Goal: Find specific page/section: Find specific page/section

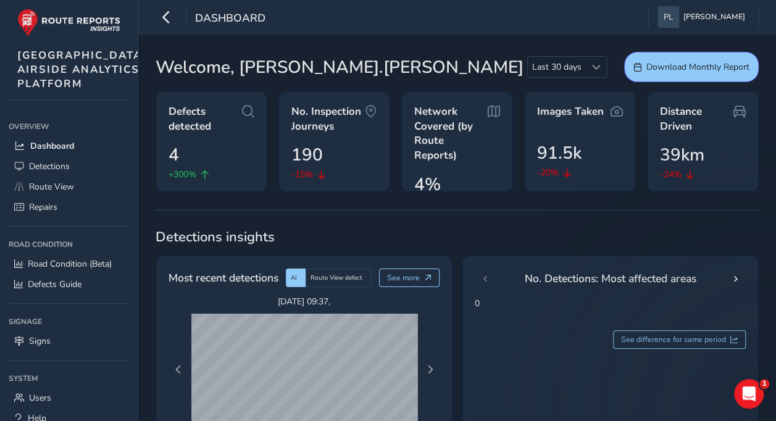
click at [209, 145] on div "4 +300%" at bounding box center [212, 161] width 86 height 39
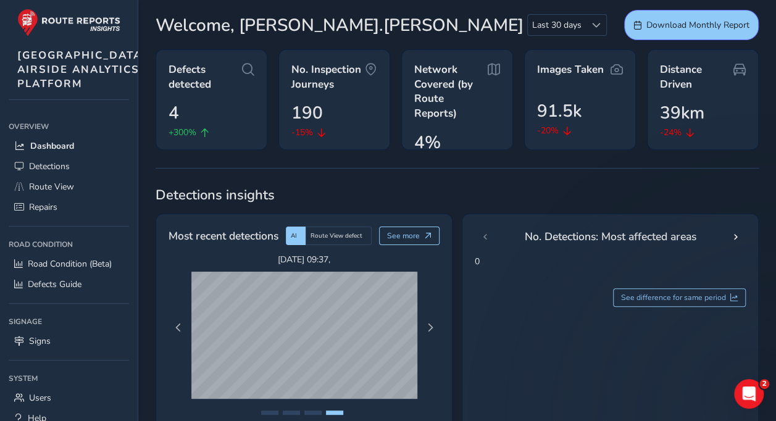
scroll to position [39, 0]
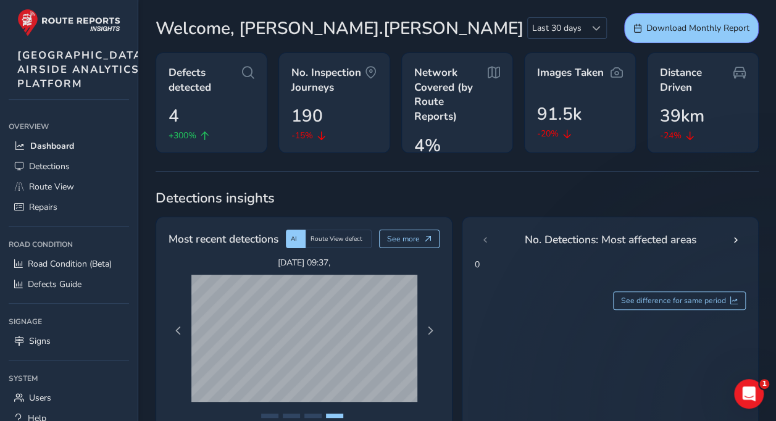
click at [206, 107] on div "4 +300%" at bounding box center [212, 122] width 86 height 39
click at [206, 129] on div "+300%" at bounding box center [212, 135] width 86 height 13
click at [316, 81] on span "No. Inspection Journeys" at bounding box center [327, 79] width 73 height 29
click at [216, 94] on div "Defects detected 4 +300%" at bounding box center [212, 102] width 112 height 101
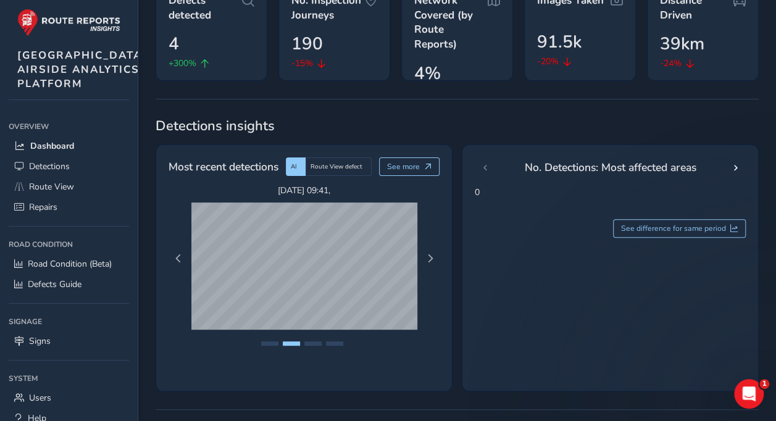
scroll to position [114, 0]
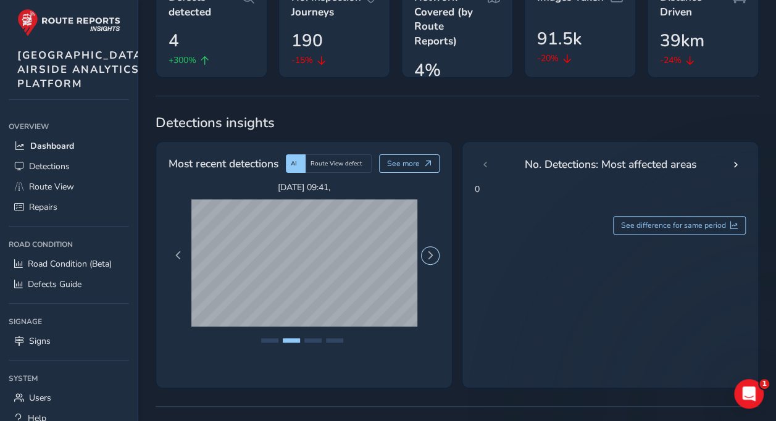
click at [431, 256] on span "Next Page" at bounding box center [430, 255] width 9 height 9
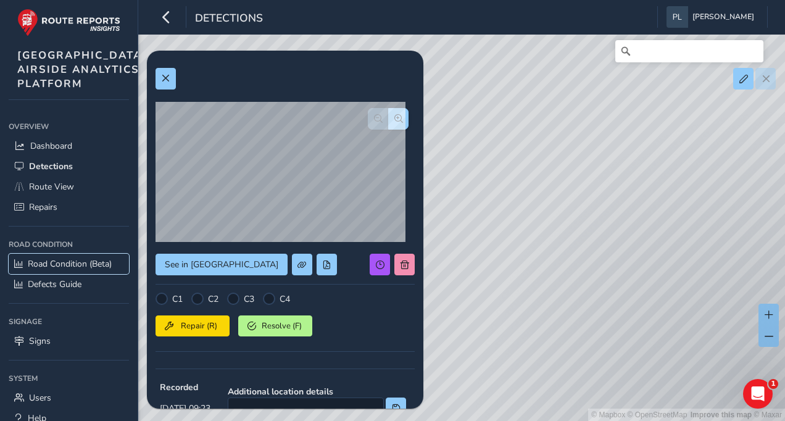
click at [75, 270] on span "Road Condition (Beta)" at bounding box center [70, 264] width 84 height 12
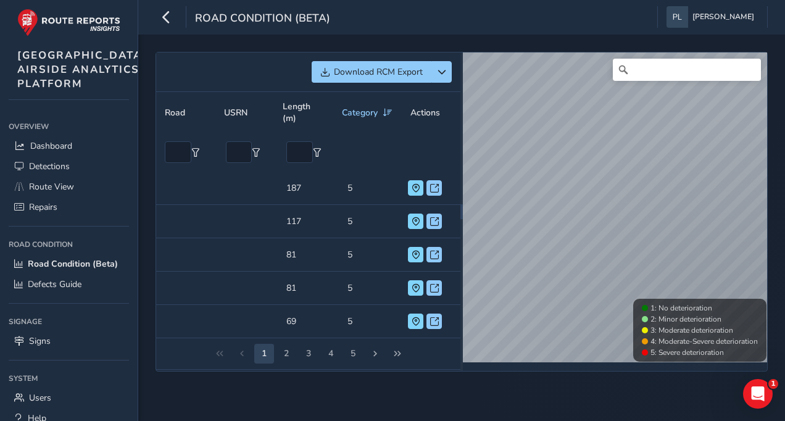
click at [766, 38] on div "Download RCM Export Road USRN Length (m) Category Actions Road USRN Length (m) …" at bounding box center [461, 228] width 647 height 386
